Goal: Information Seeking & Learning: Learn about a topic

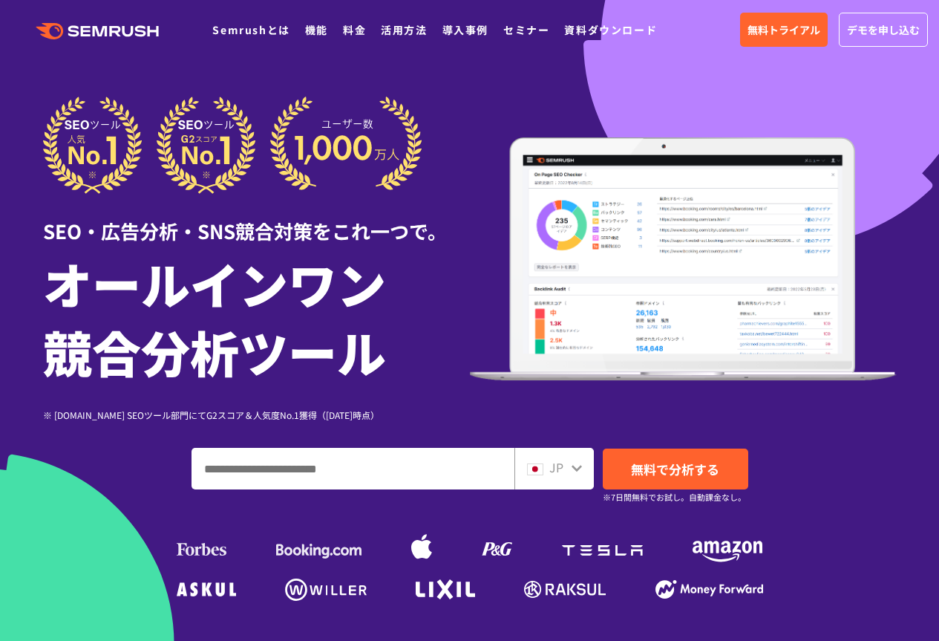
click at [407, 454] on input "ドメイン、キーワードまたはURLを入力してください" at bounding box center [353, 468] width 322 height 40
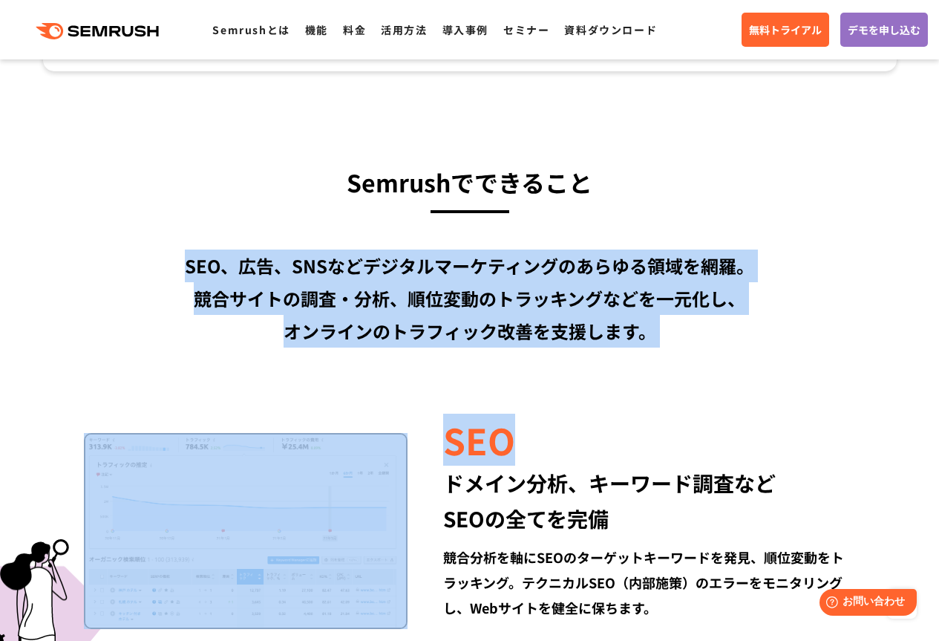
drag, startPoint x: 186, startPoint y: 264, endPoint x: 618, endPoint y: 360, distance: 441.9
click at [641, 345] on div "SEO、広告、SNSなどデジタルマーケティングのあらゆる領域を網羅。 競合サイトの調査・分析、順位変動のトラッキングなどを一元化し、 オンラインのトラフィック…" at bounding box center [470, 298] width 854 height 98
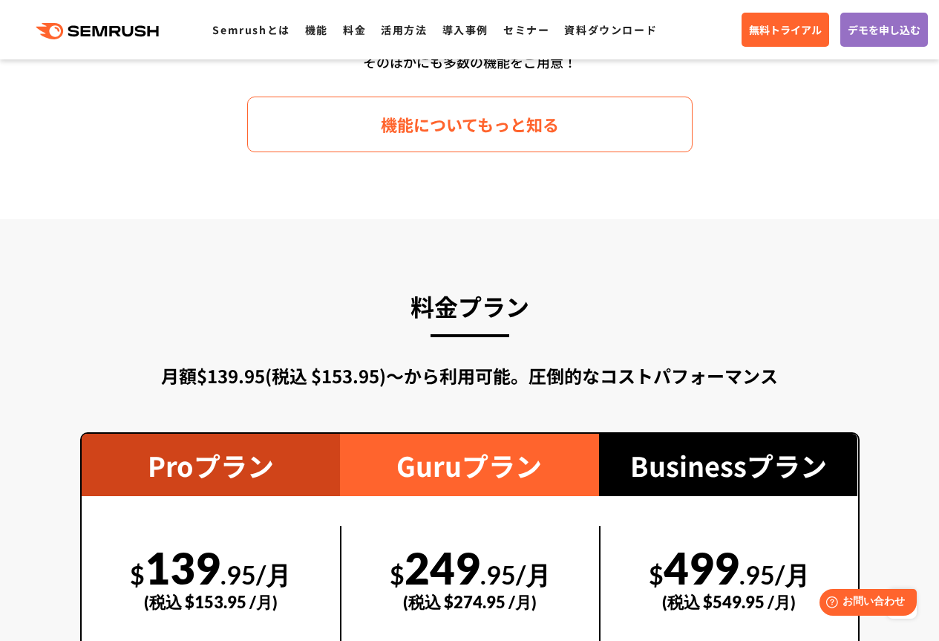
scroll to position [2376, 0]
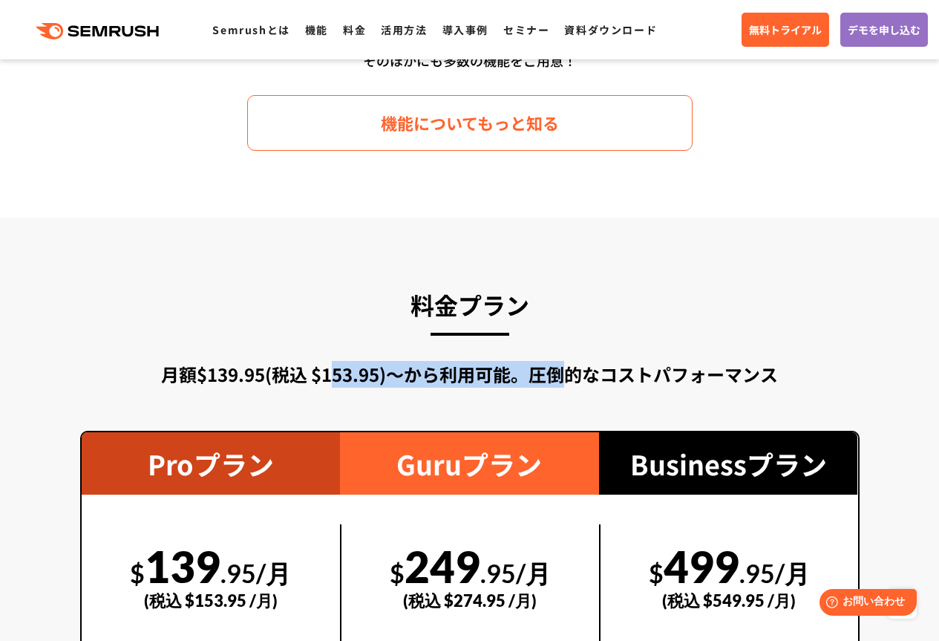
drag, startPoint x: 437, startPoint y: 374, endPoint x: 675, endPoint y: 375, distance: 237.6
click at [666, 375] on div "月額$139.95(税込 $153.95)〜から利用可能。圧倒的なコストパフォーマンス" at bounding box center [470, 374] width 780 height 27
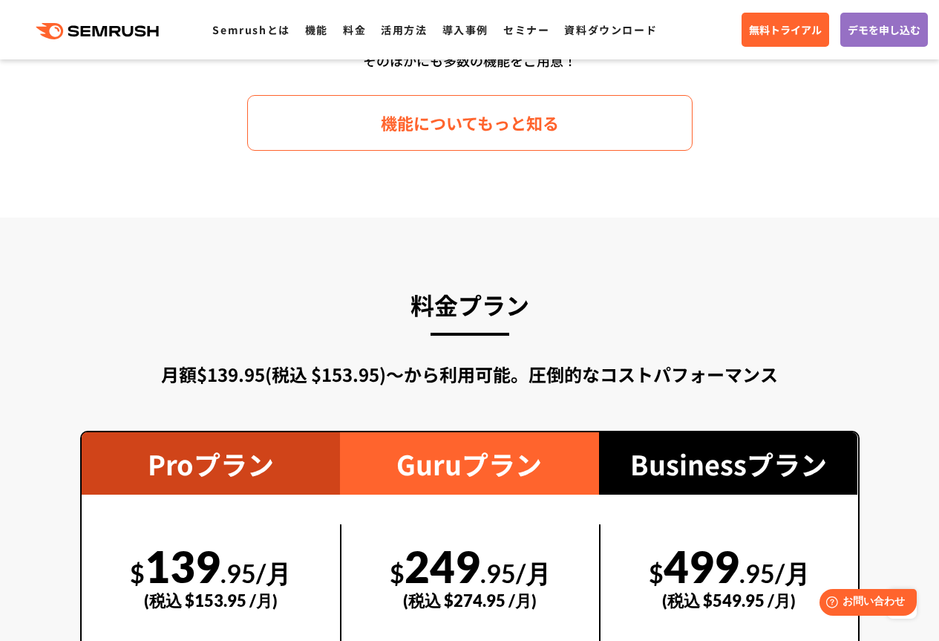
click at [725, 376] on div "月額$139.95(税込 $153.95)〜から利用可能。圧倒的なコストパフォーマンス" at bounding box center [470, 374] width 780 height 27
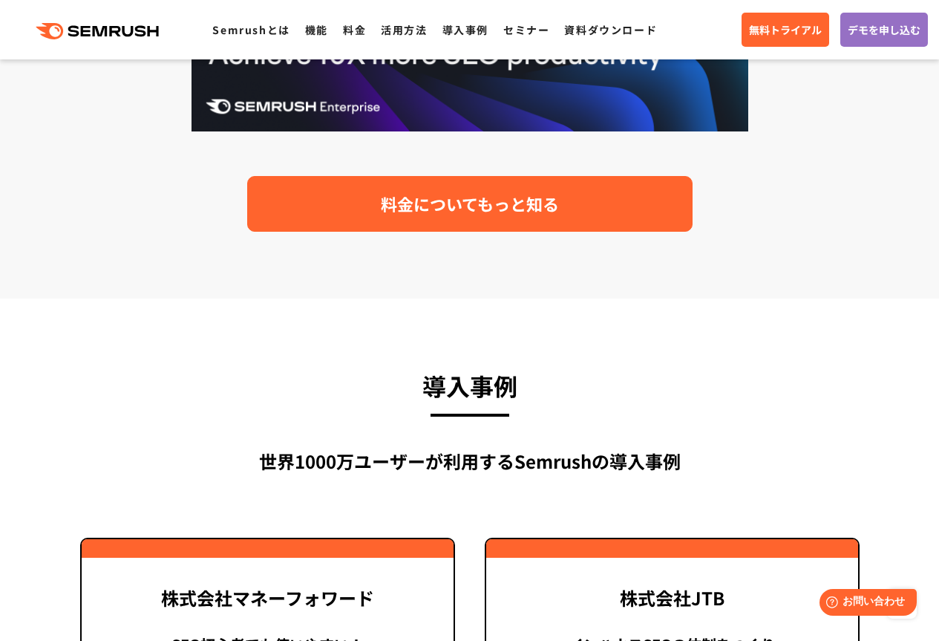
scroll to position [3341, 0]
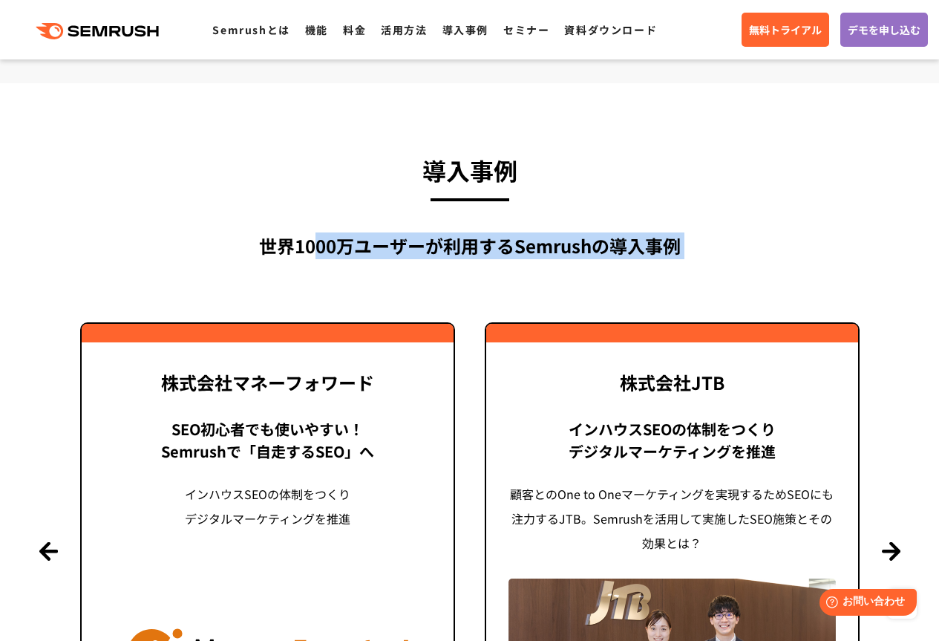
drag, startPoint x: 397, startPoint y: 261, endPoint x: 634, endPoint y: 265, distance: 236.9
click at [624, 269] on div "導入事例 世界[DATE]万ユーザーが利用する Semrushの導入事例 Previous 株式会社LIXIL 「テクニカルSEOの実践でサイトを健全に Si…" at bounding box center [470, 475] width 780 height 650
click at [650, 252] on div "世界[DATE]万ユーザーが利用する Semrushの導入事例" at bounding box center [470, 245] width 780 height 27
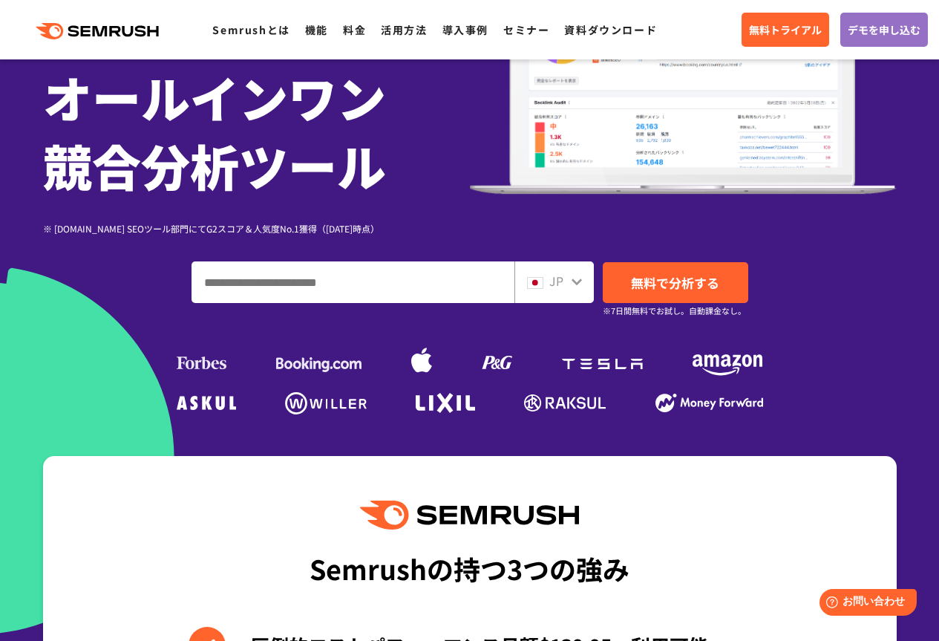
scroll to position [297, 0]
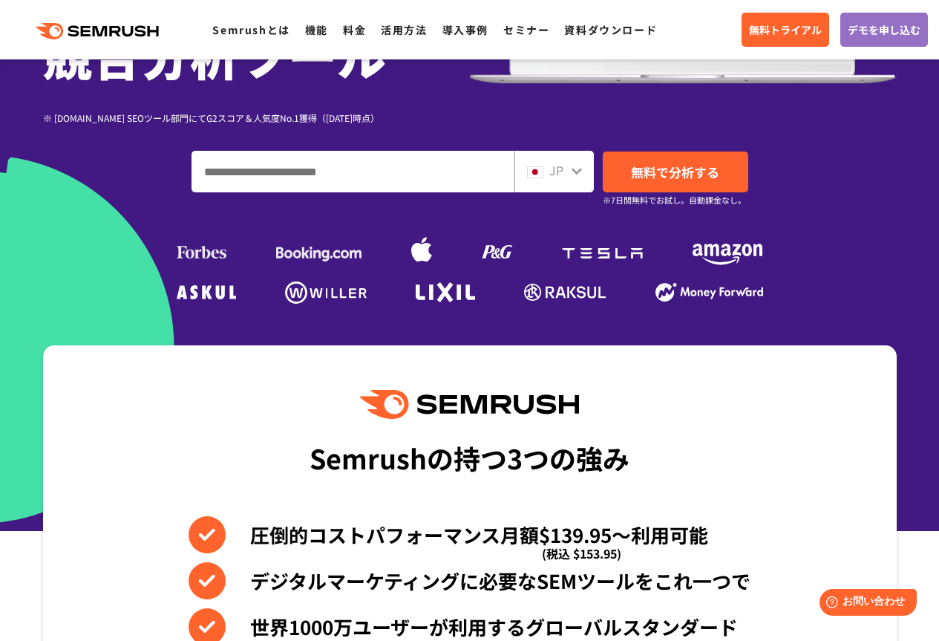
click at [446, 157] on input "ドメイン、キーワードまたはURLを入力してください" at bounding box center [353, 171] width 322 height 40
